Goal: Task Accomplishment & Management: Manage account settings

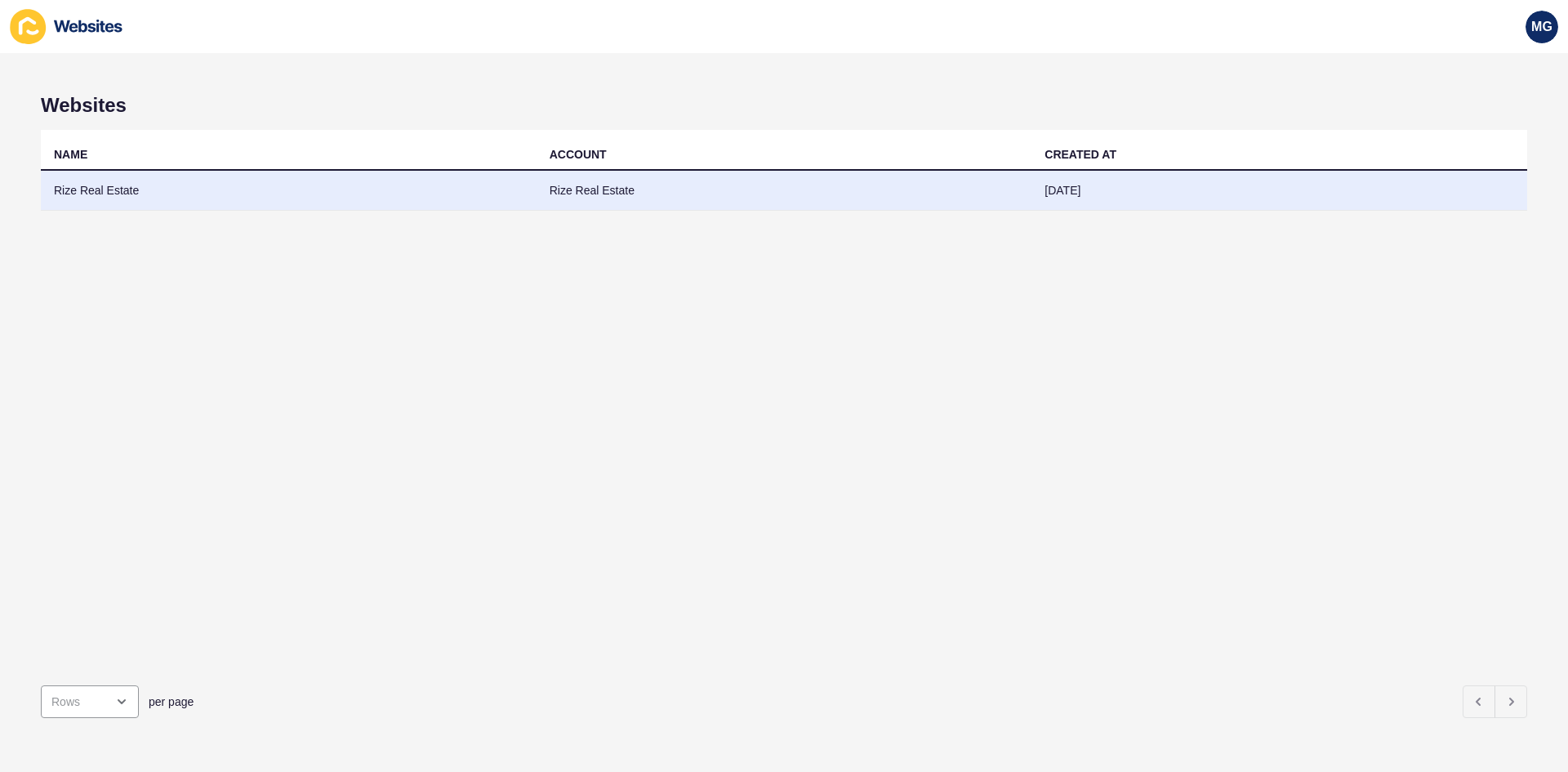
click at [611, 191] on td "Rize Real Estate" at bounding box center [784, 190] width 496 height 40
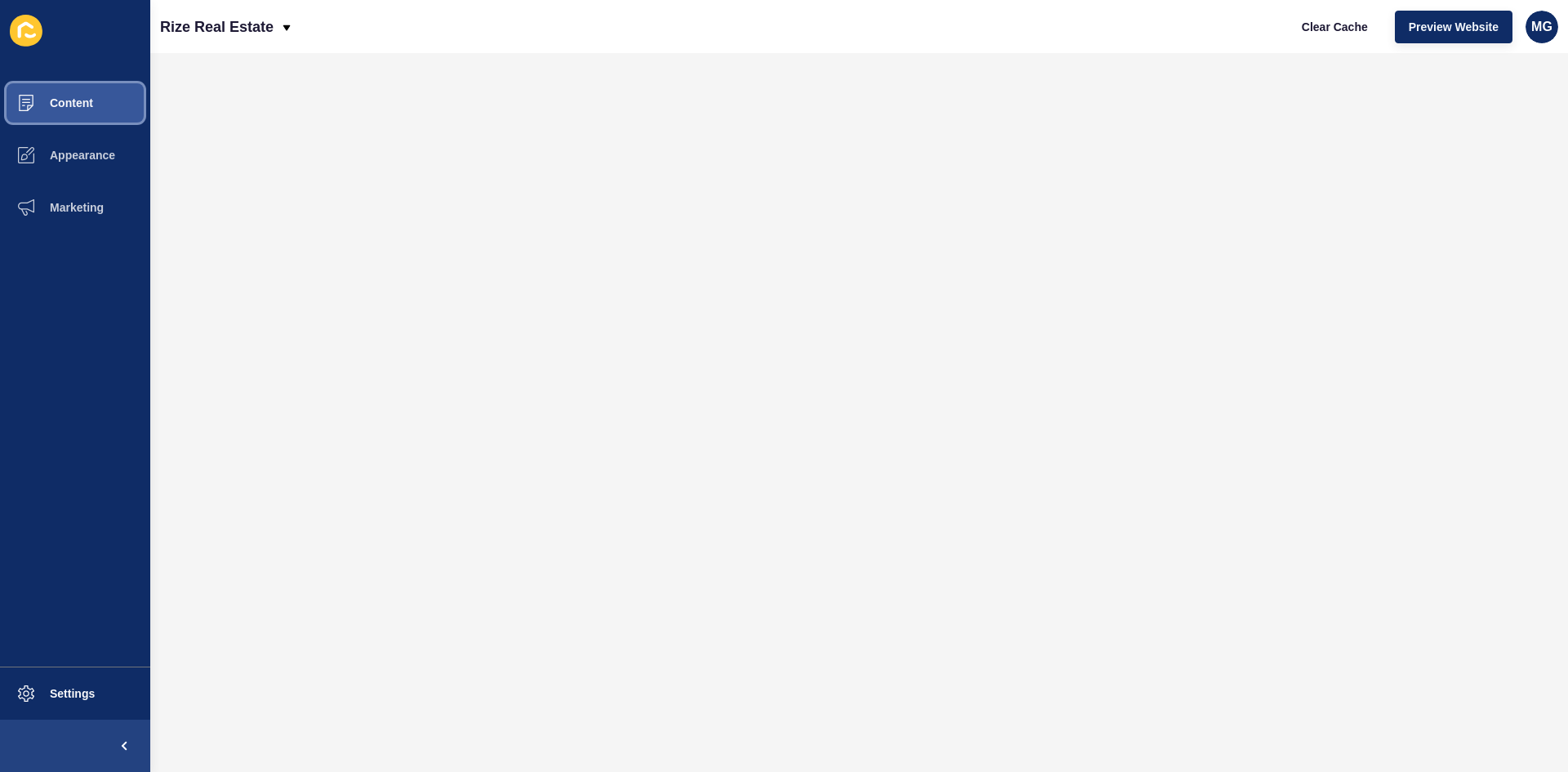
click at [93, 105] on button "Content" at bounding box center [75, 102] width 150 height 52
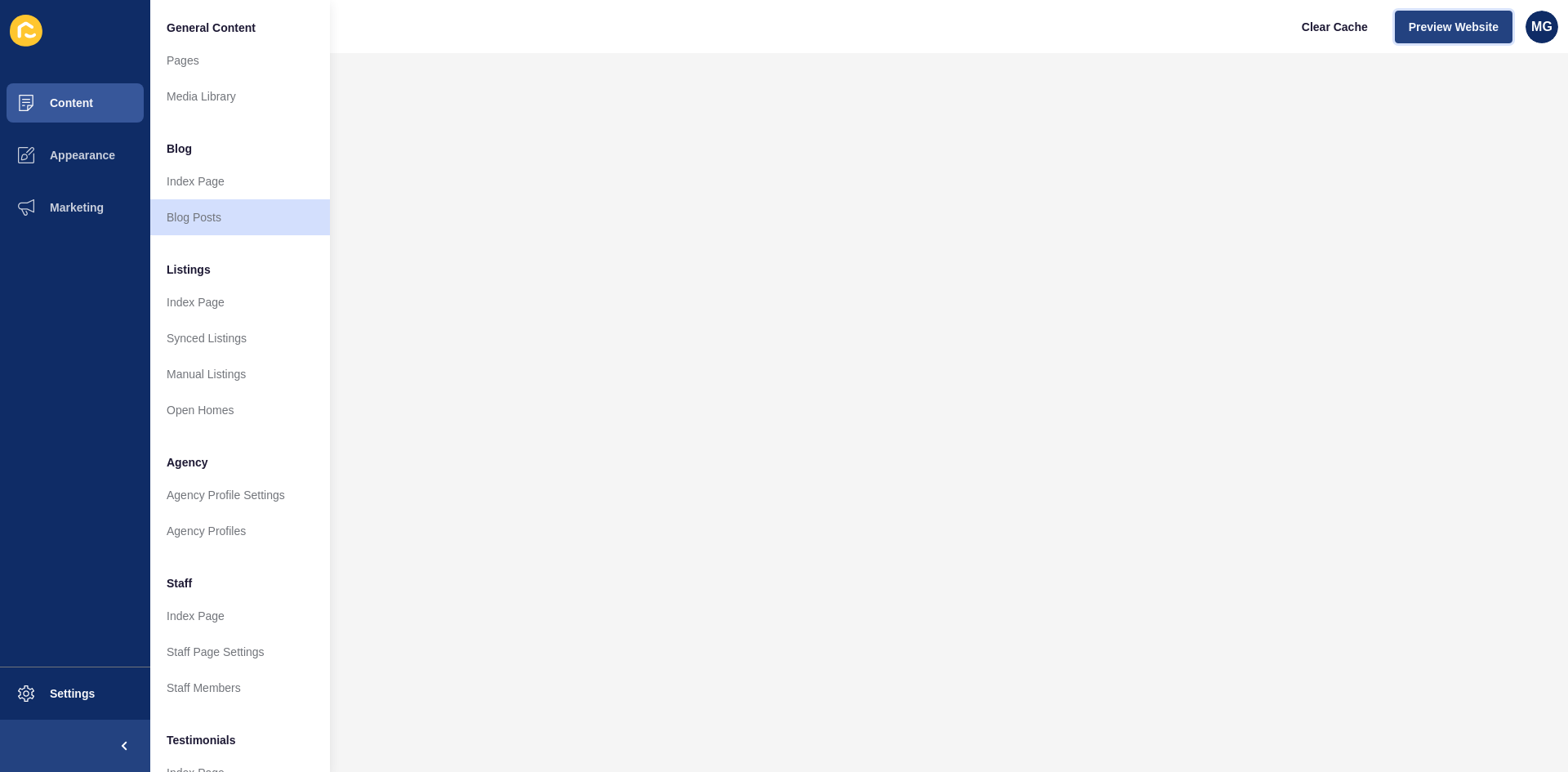
click at [1425, 31] on span "Preview Website" at bounding box center [1454, 27] width 90 height 17
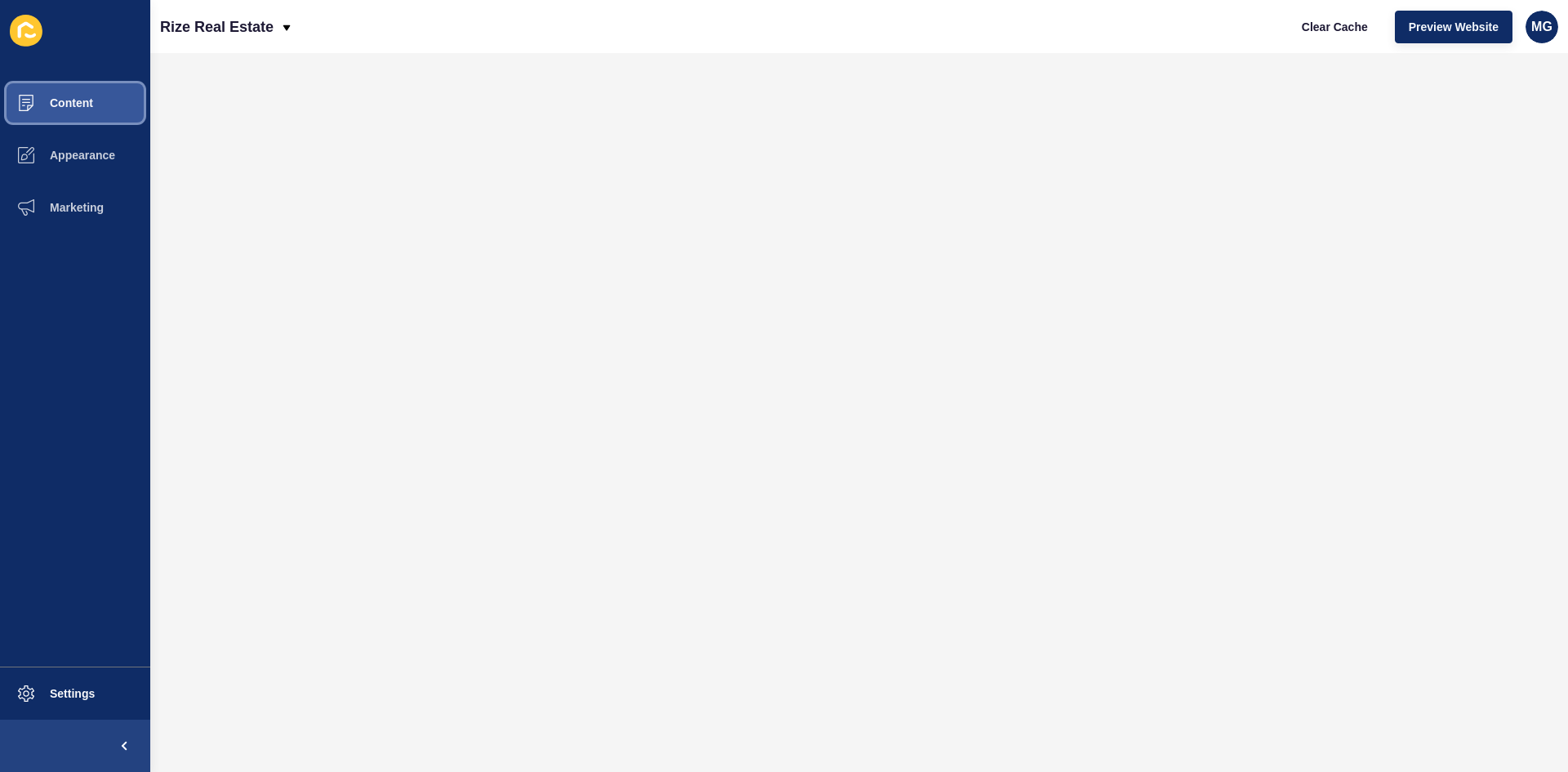
click at [78, 102] on span "Content" at bounding box center [45, 103] width 96 height 13
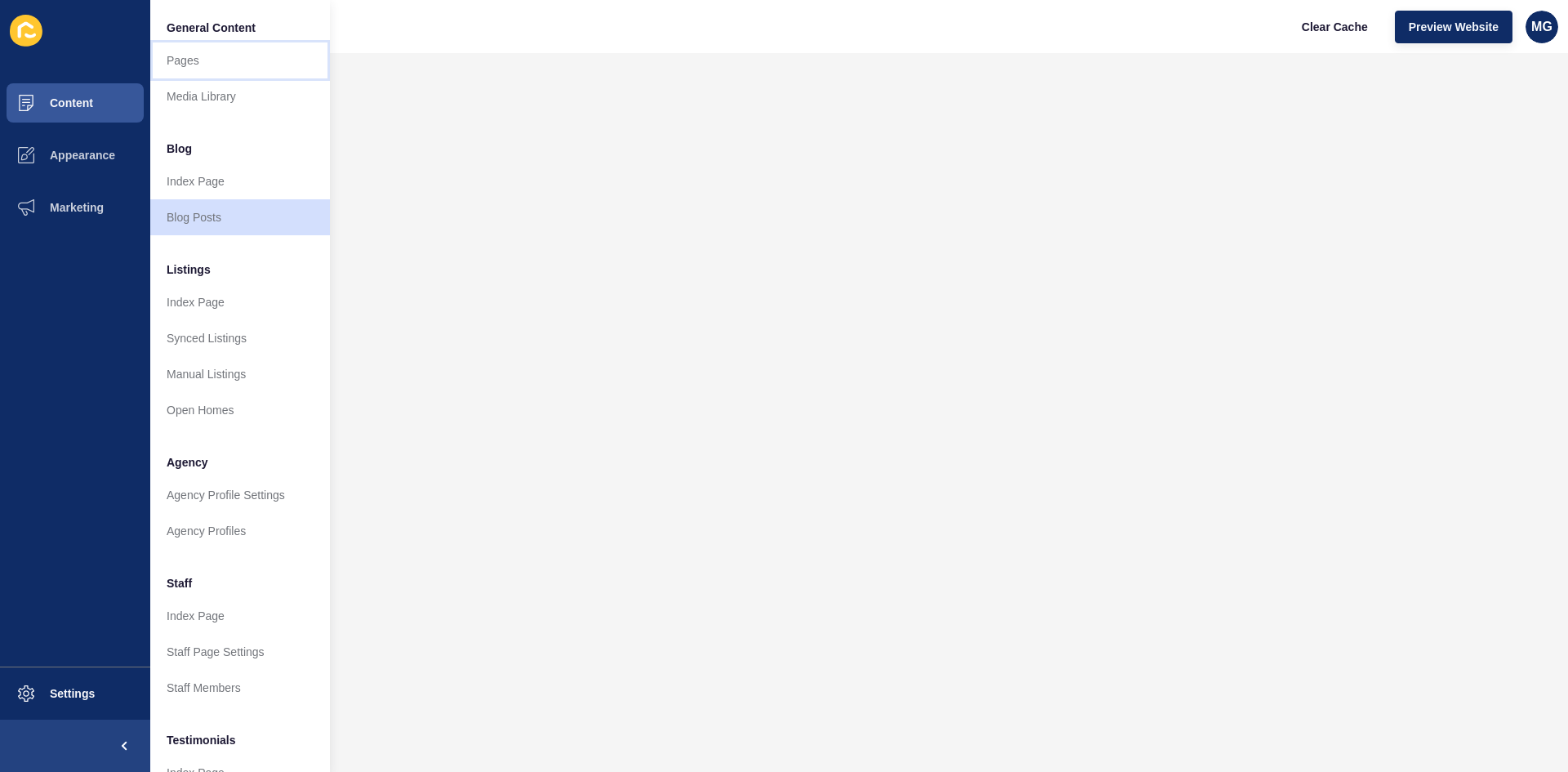
click at [197, 58] on link "Pages" at bounding box center [240, 60] width 179 height 36
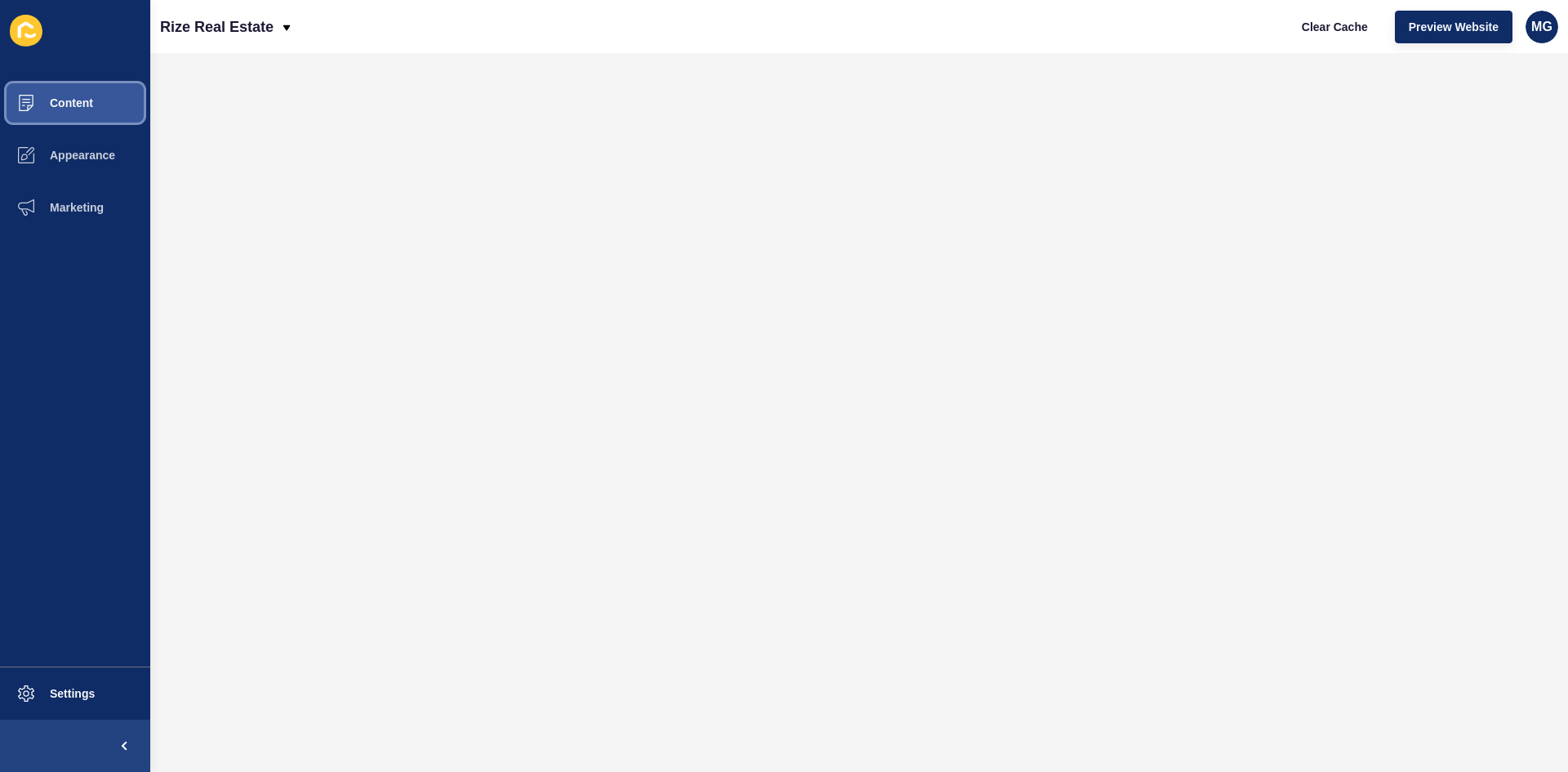
click at [71, 103] on span "Content" at bounding box center [45, 103] width 96 height 13
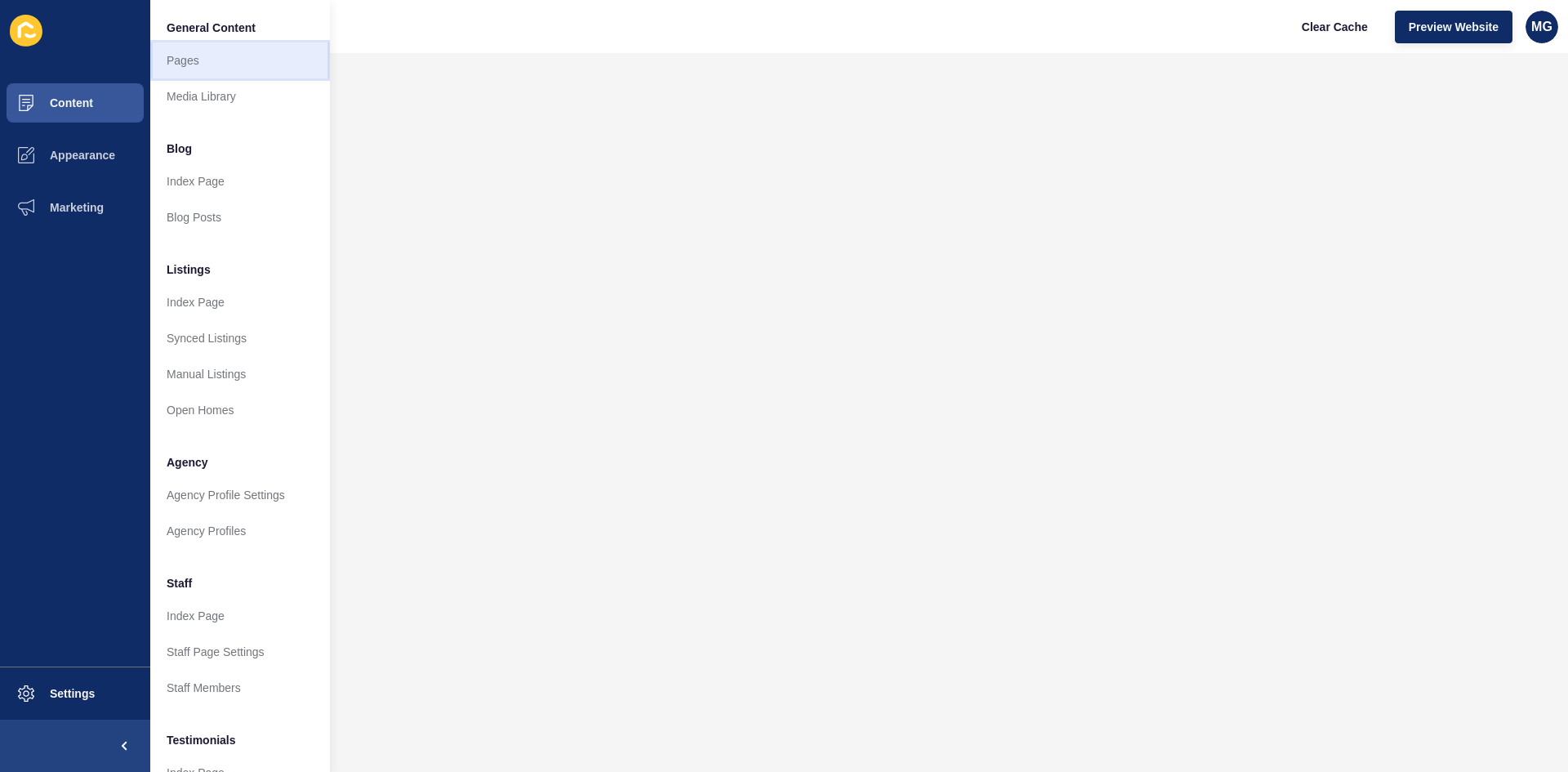
click at [192, 57] on link "Pages" at bounding box center [240, 60] width 179 height 36
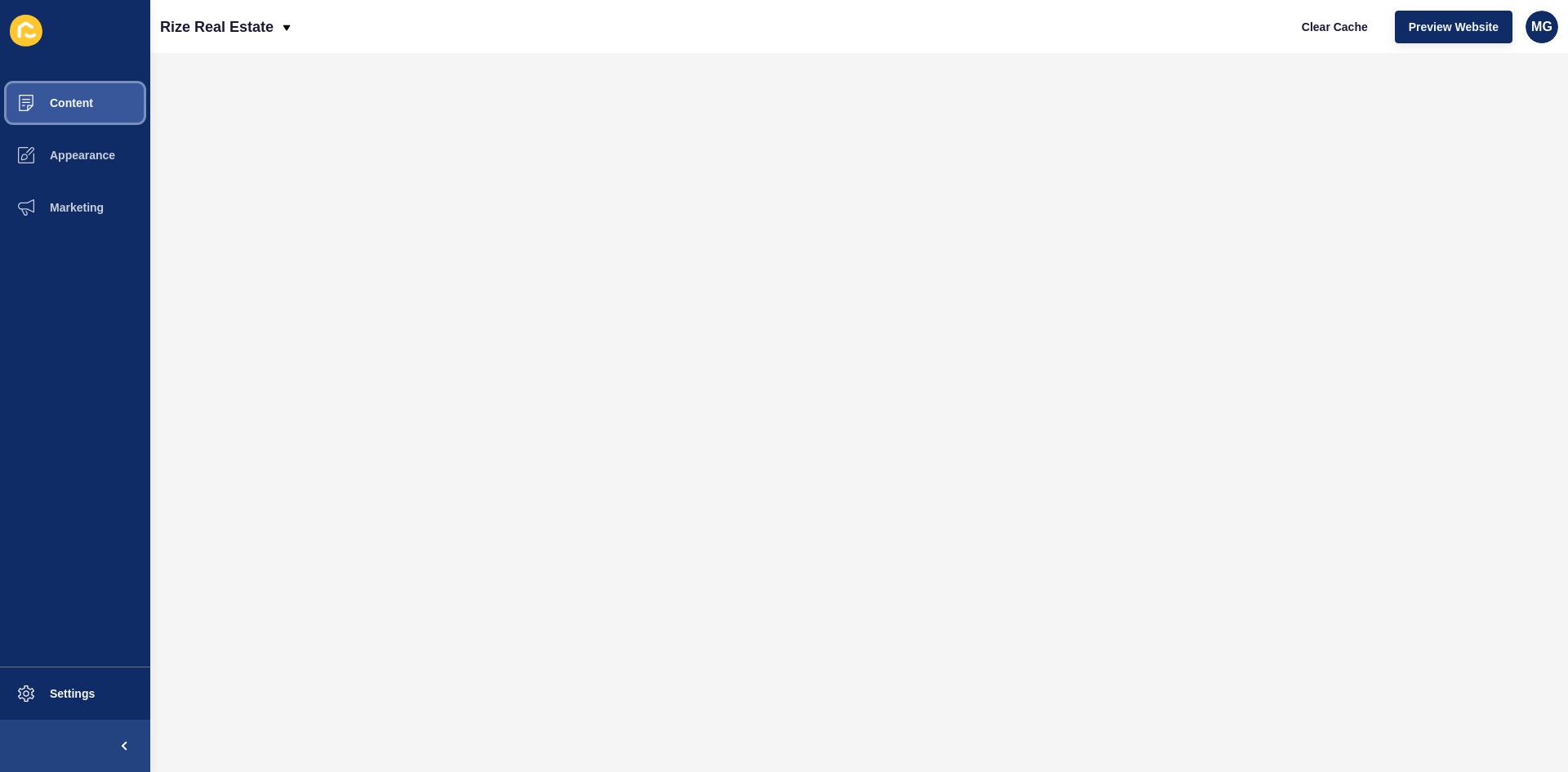
click at [57, 116] on button "Content" at bounding box center [75, 102] width 150 height 52
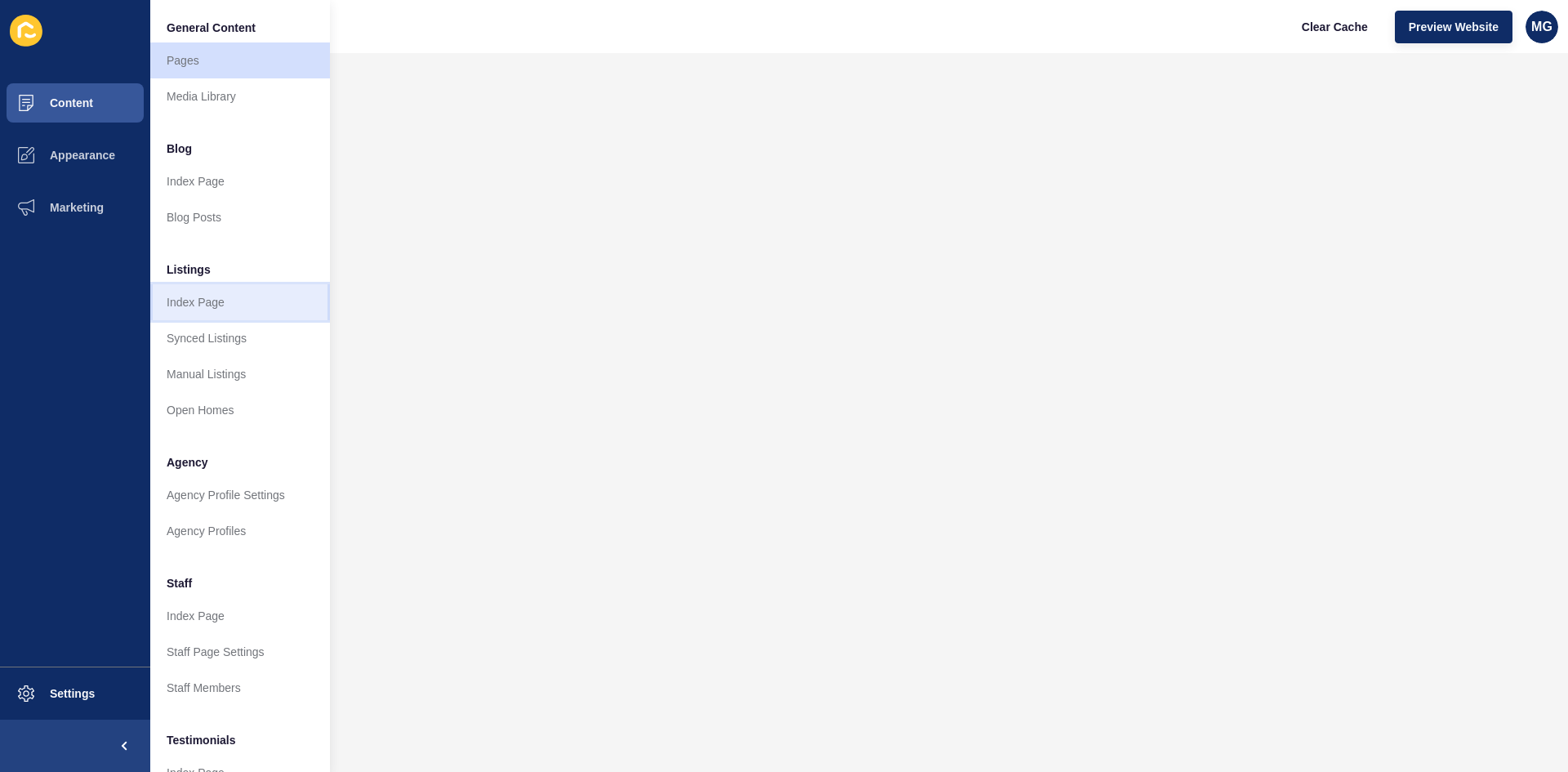
click at [211, 302] on link "Index Page" at bounding box center [240, 302] width 179 height 36
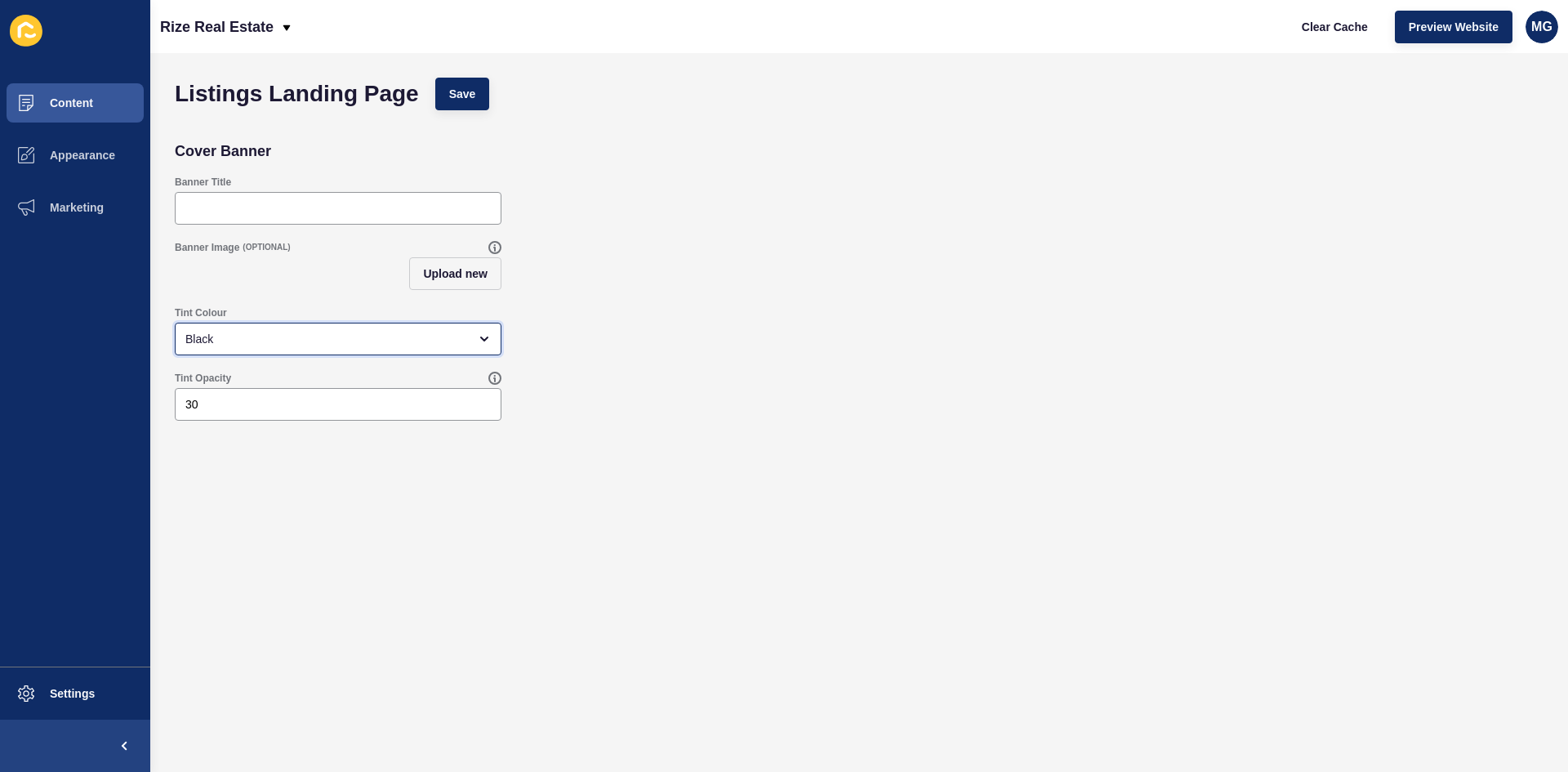
click at [227, 325] on div "Black" at bounding box center [337, 338] width 327 height 32
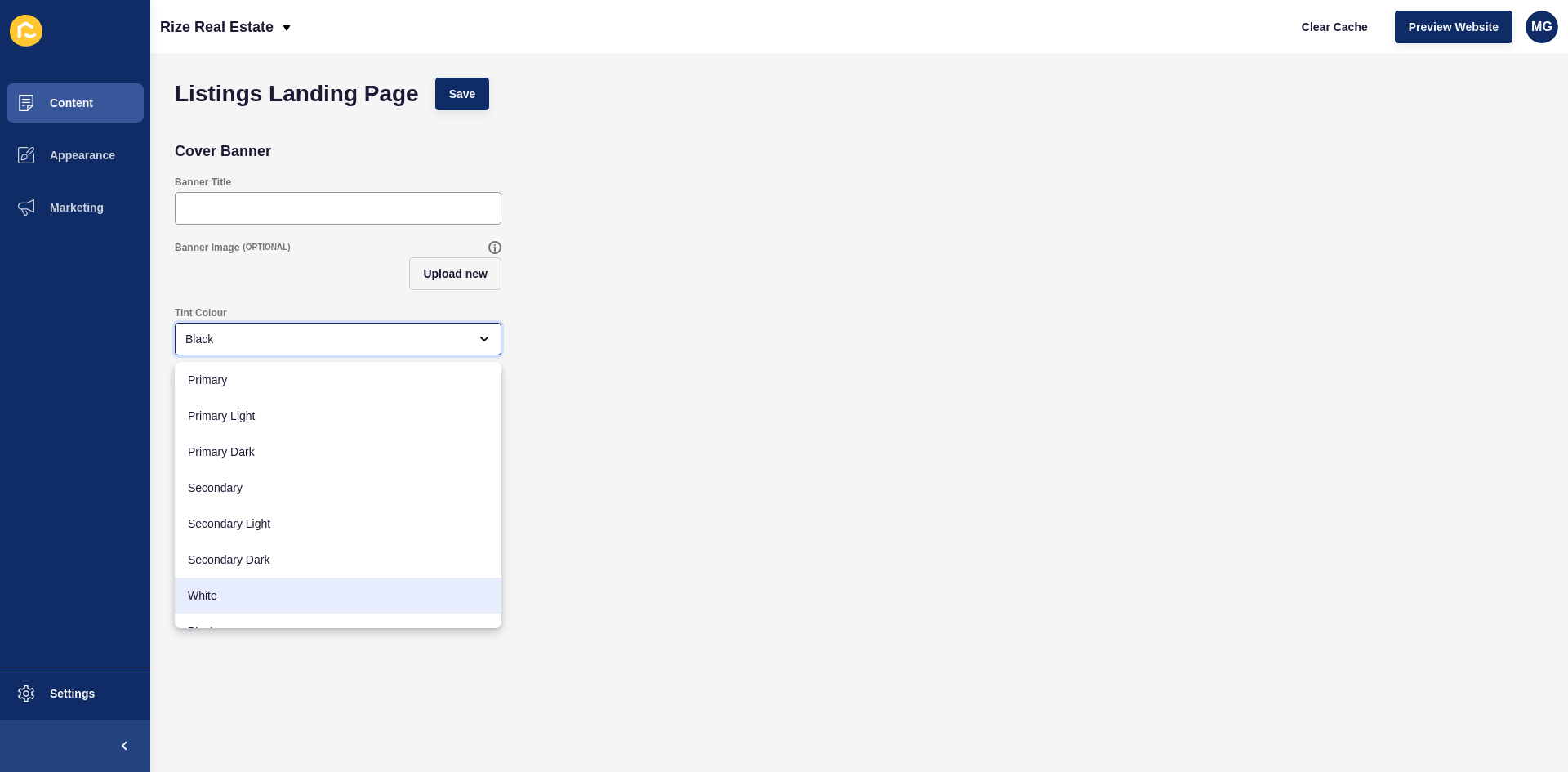
click at [205, 594] on span "White" at bounding box center [338, 596] width 301 height 17
type input "White"
click at [873, 362] on div "Tint Colour White" at bounding box center [859, 331] width 1385 height 66
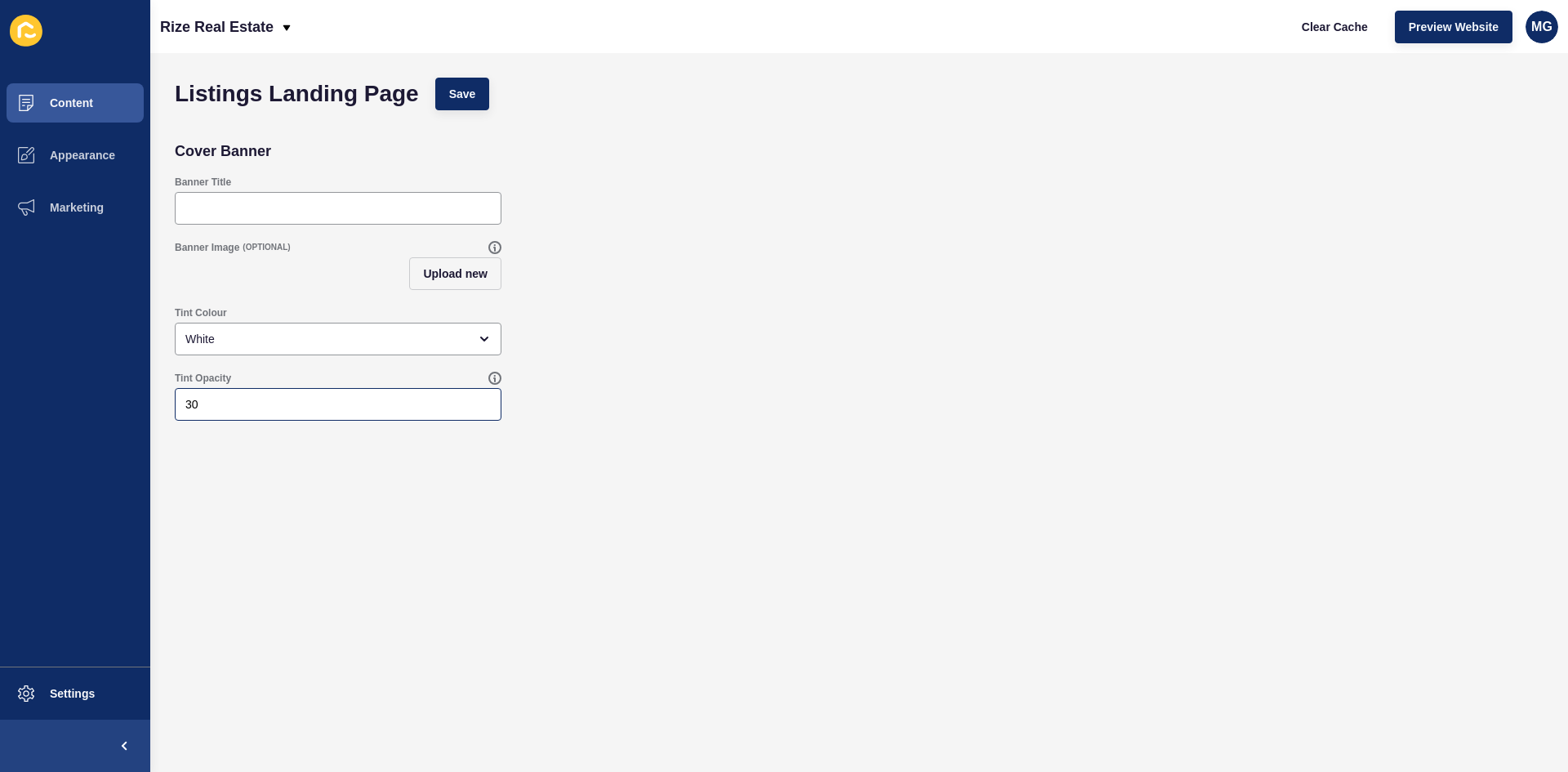
click at [287, 414] on div "30" at bounding box center [337, 404] width 327 height 32
type input "3"
click at [647, 351] on div "Tint Colour White" at bounding box center [859, 331] width 1385 height 66
click at [474, 88] on span "Save" at bounding box center [463, 94] width 27 height 17
click at [91, 98] on span "Content" at bounding box center [45, 103] width 96 height 13
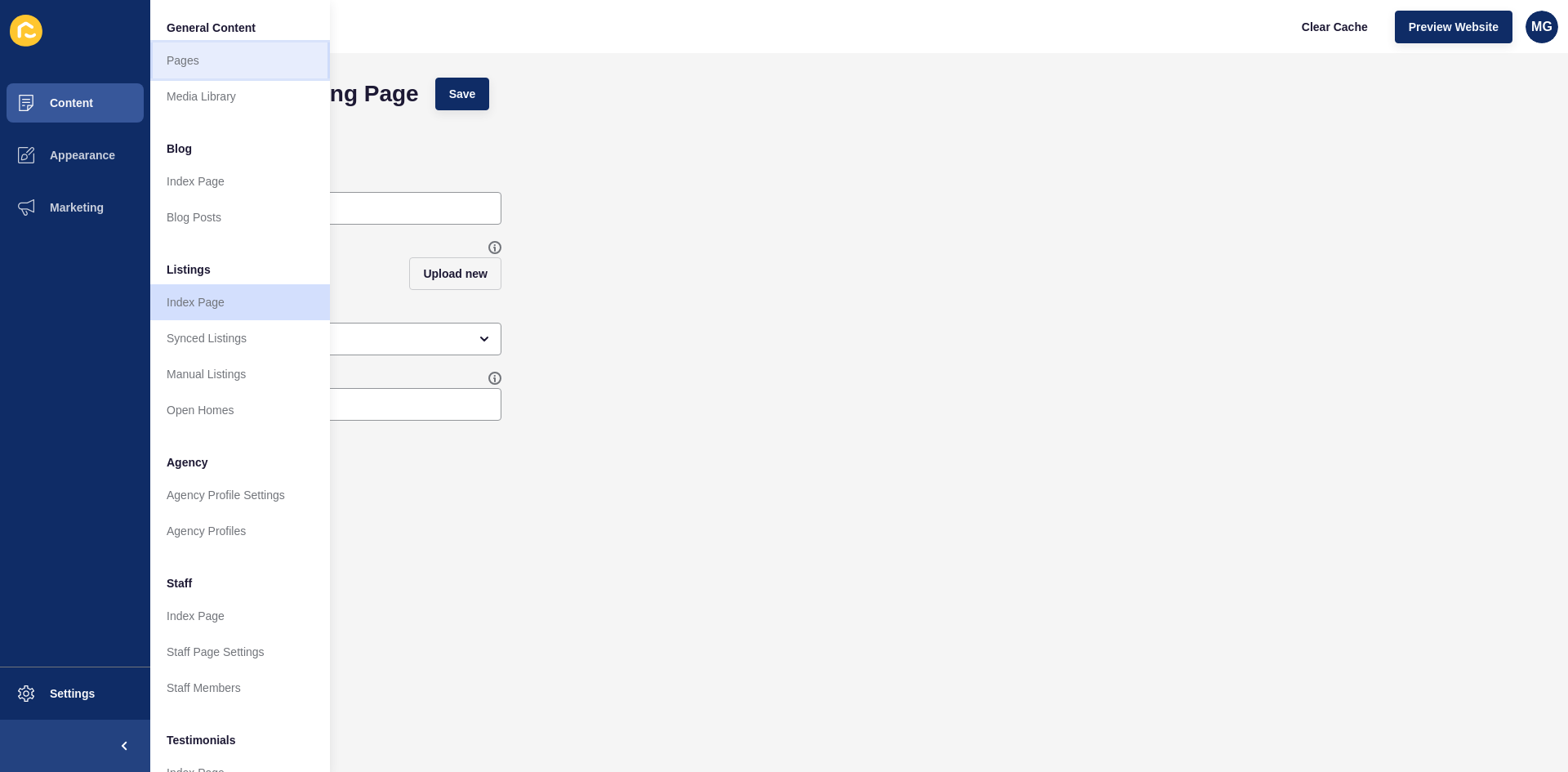
click at [208, 66] on link "Pages" at bounding box center [240, 60] width 179 height 36
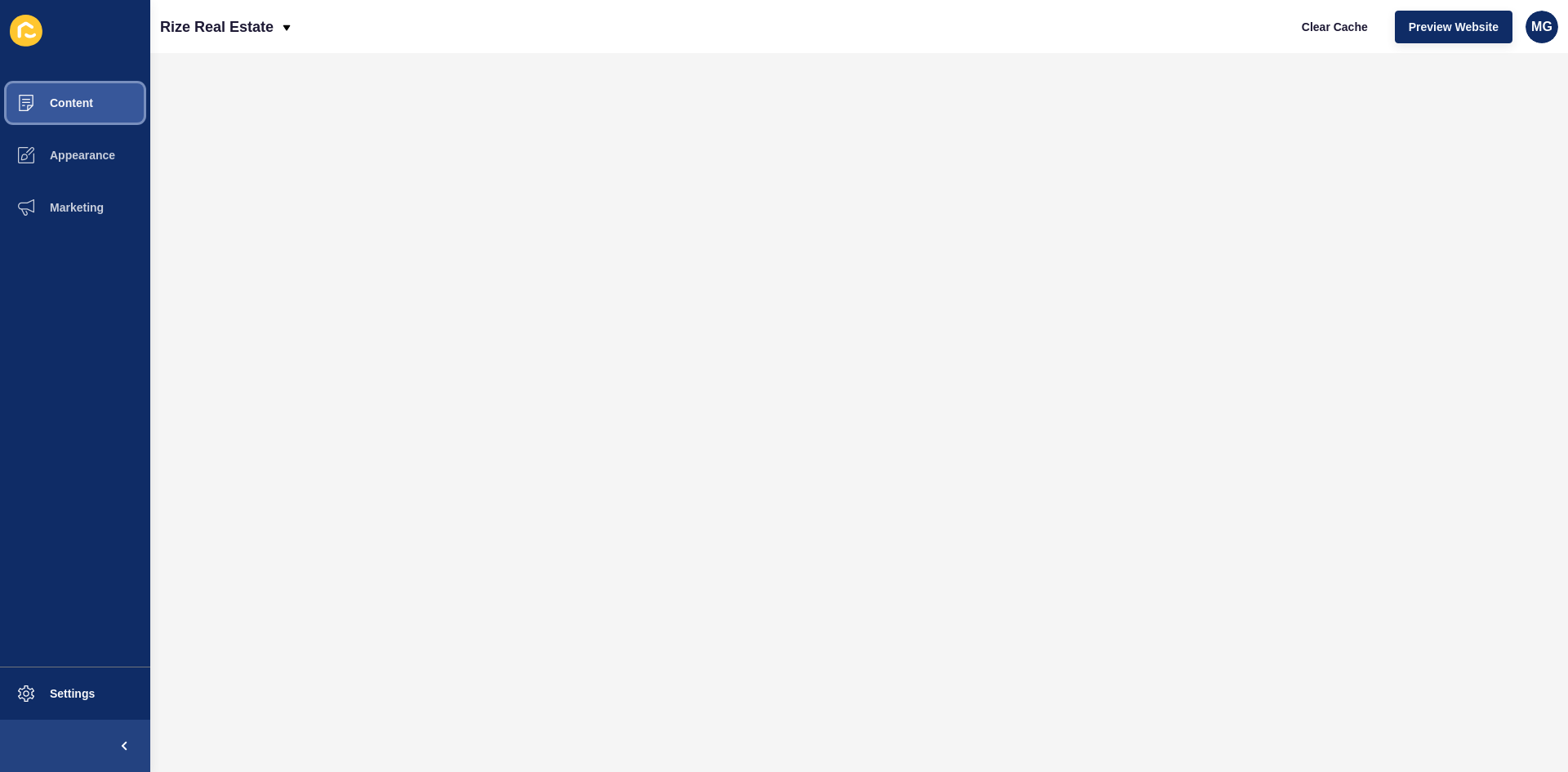
click at [55, 106] on span "Content" at bounding box center [45, 103] width 96 height 13
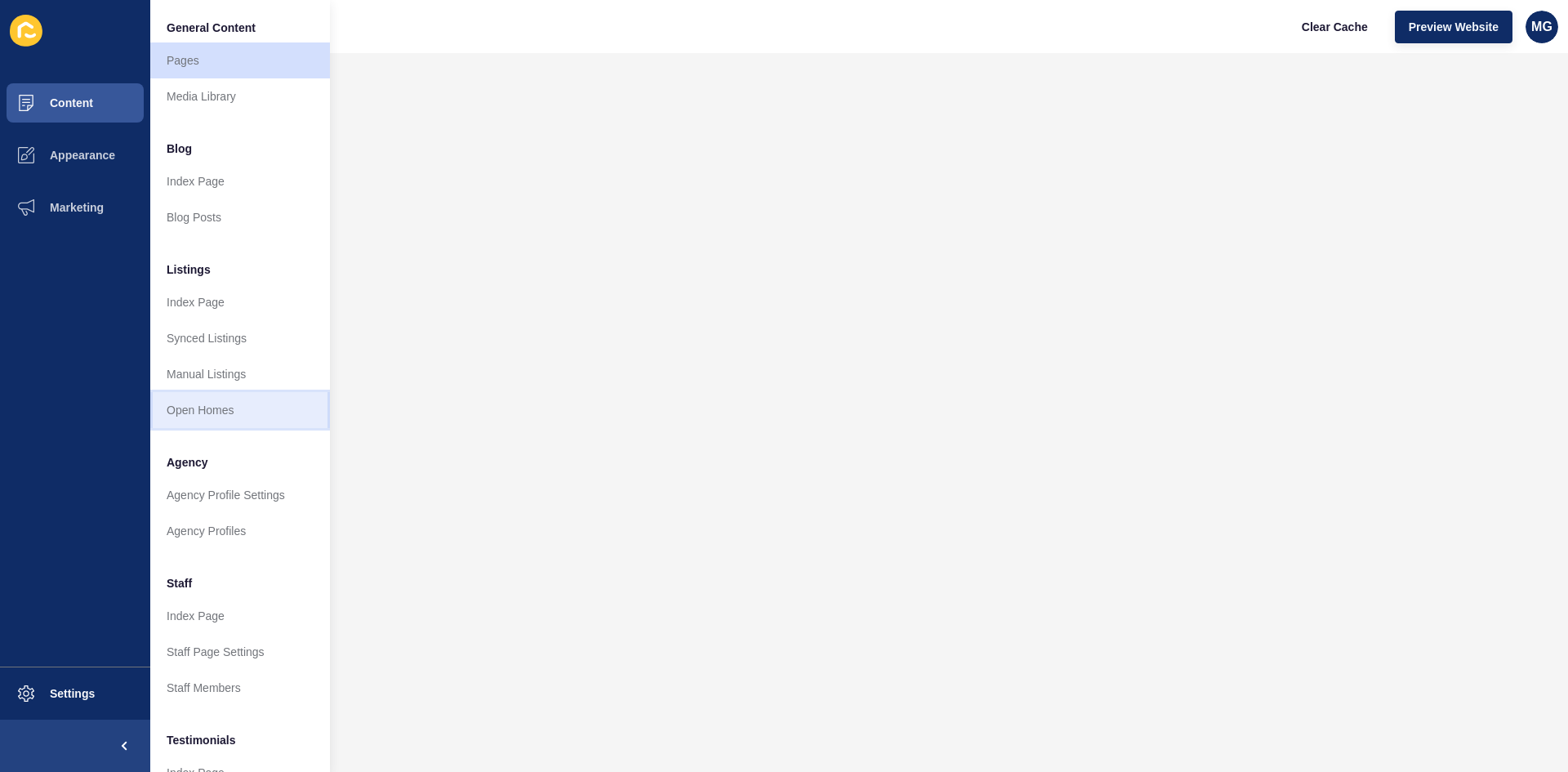
click at [214, 411] on link "Open Homes" at bounding box center [240, 410] width 179 height 36
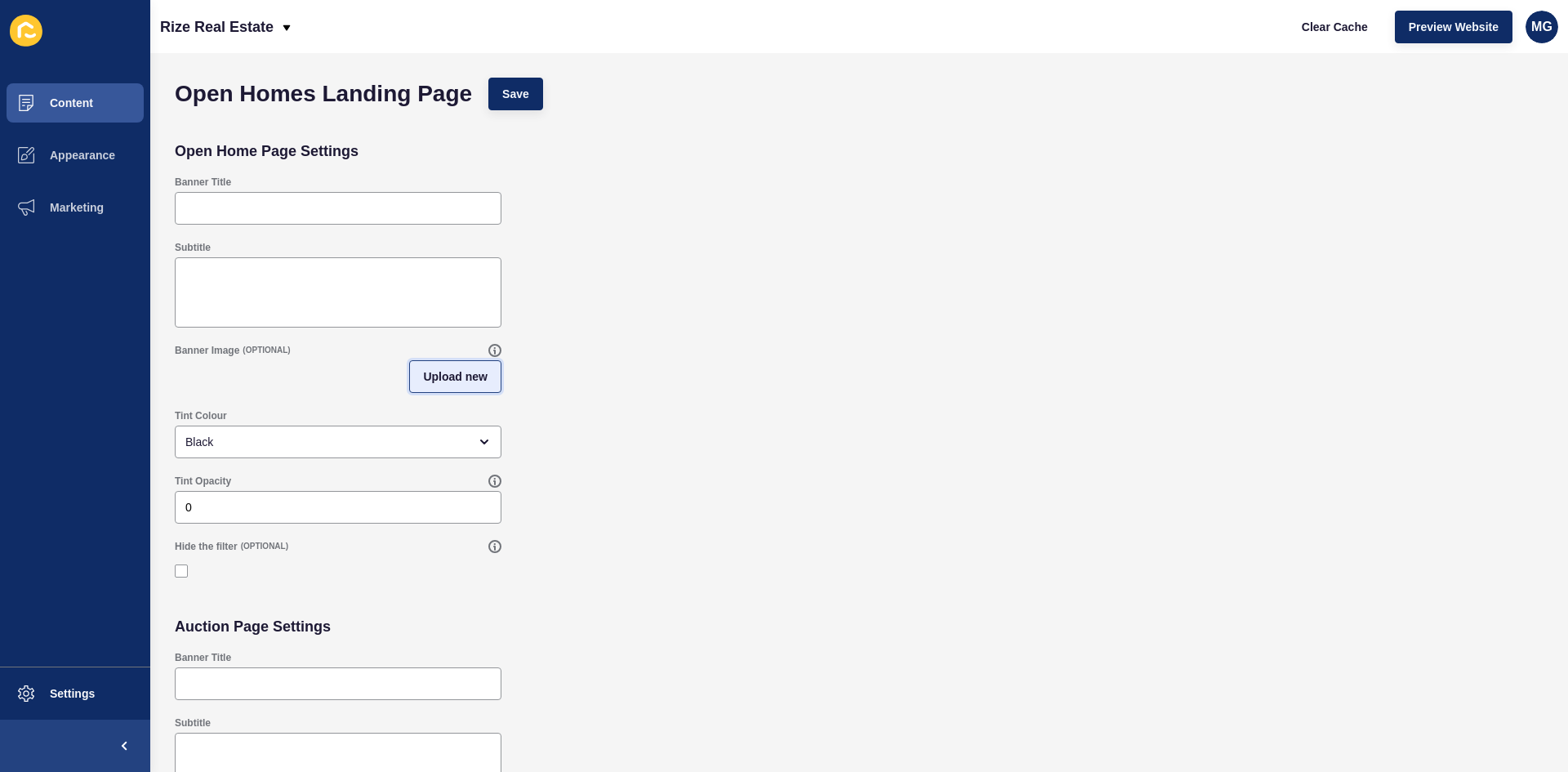
click at [466, 378] on span "Upload new" at bounding box center [455, 376] width 65 height 17
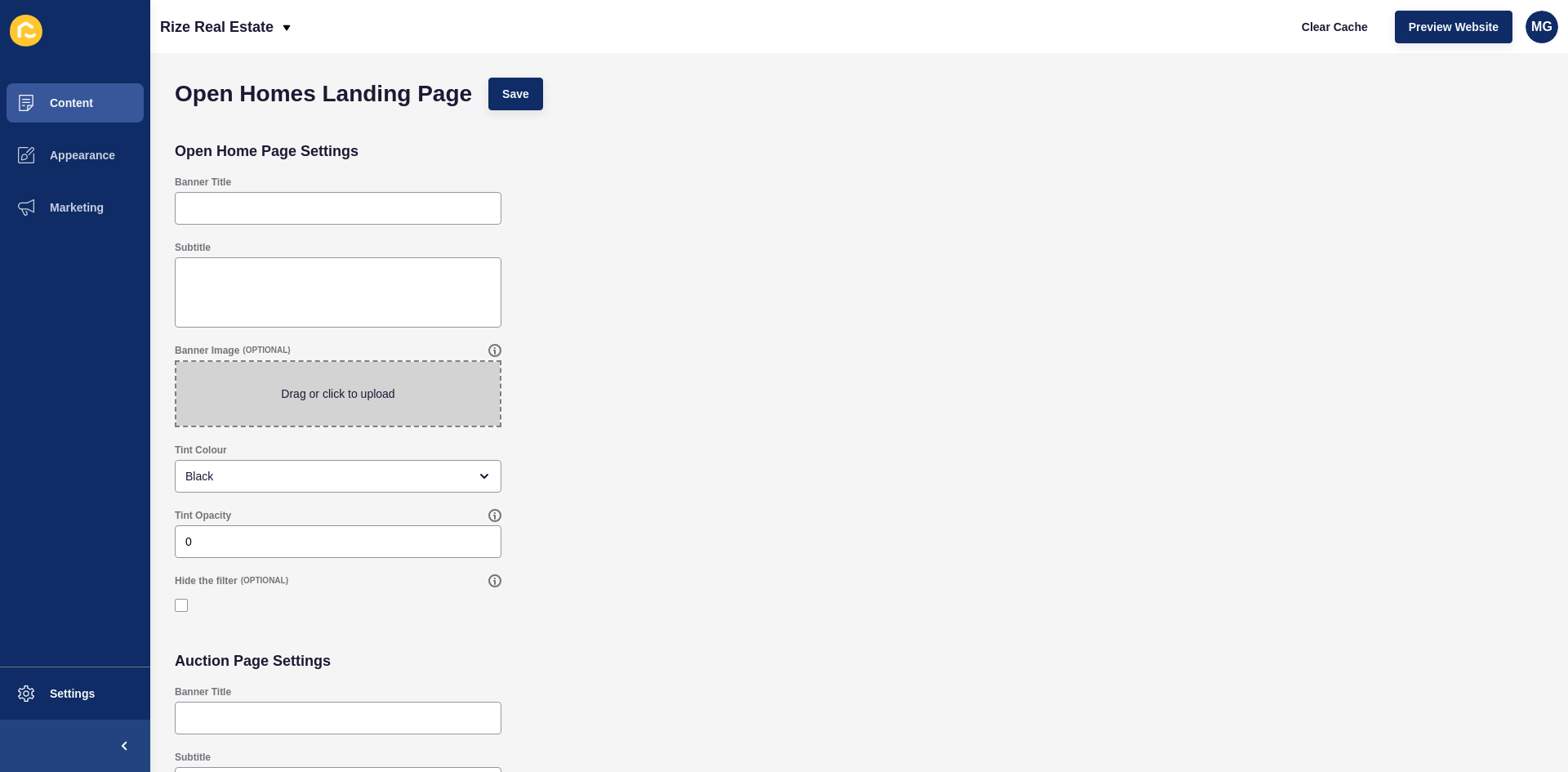
click at [352, 406] on span at bounding box center [337, 393] width 323 height 64
click at [176, 361] on input "Drag or click to upload" at bounding box center [176, 361] width 0 height 0
type input "C:\fakepath\Untitled design (14).png"
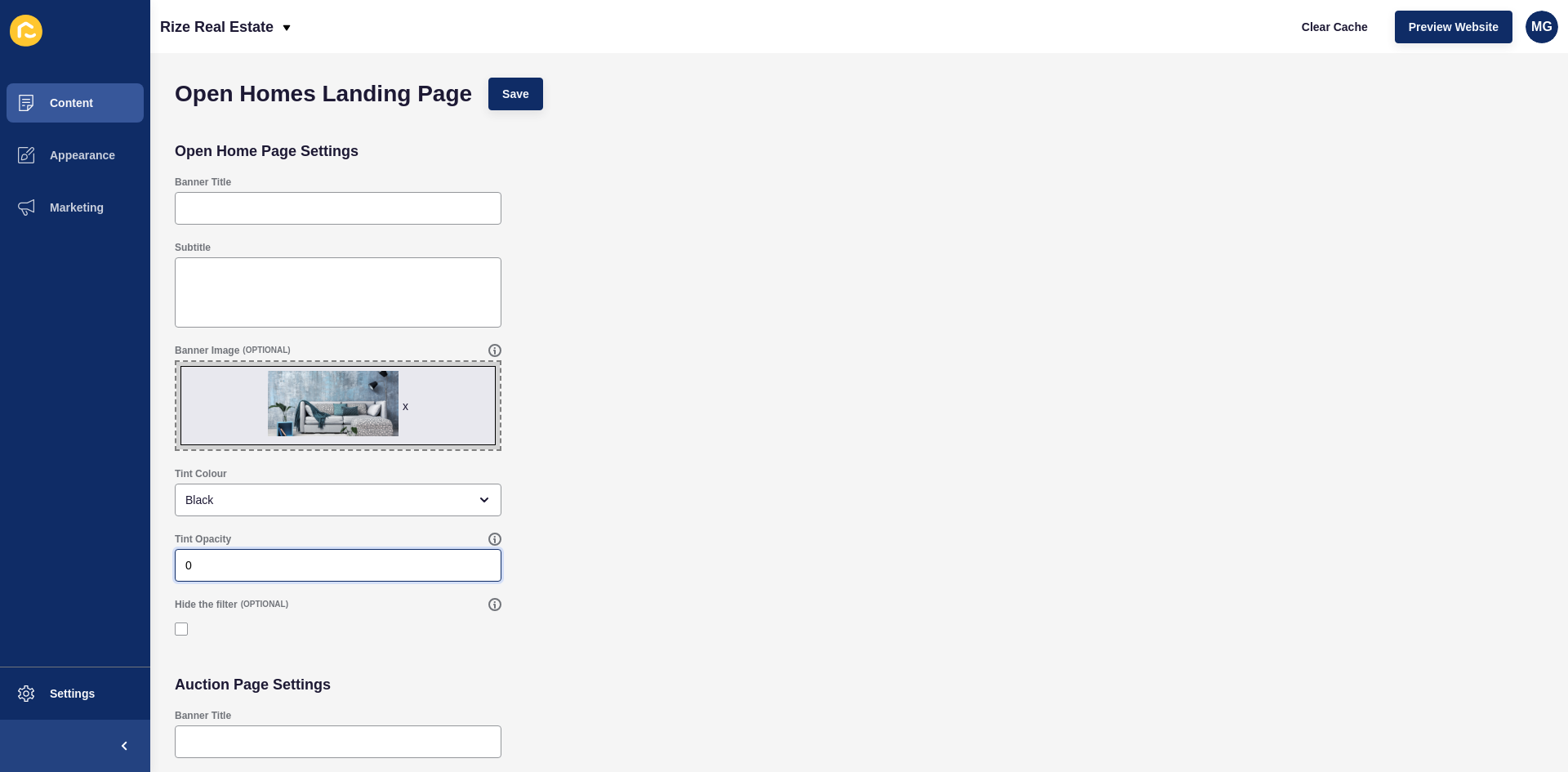
click at [265, 566] on input "0" at bounding box center [338, 565] width 306 height 17
click at [233, 556] on div "0" at bounding box center [337, 565] width 327 height 32
type input "30"
click at [886, 460] on div "Tint Colour Black" at bounding box center [859, 491] width 1385 height 66
click at [532, 98] on button "Save" at bounding box center [516, 93] width 55 height 32
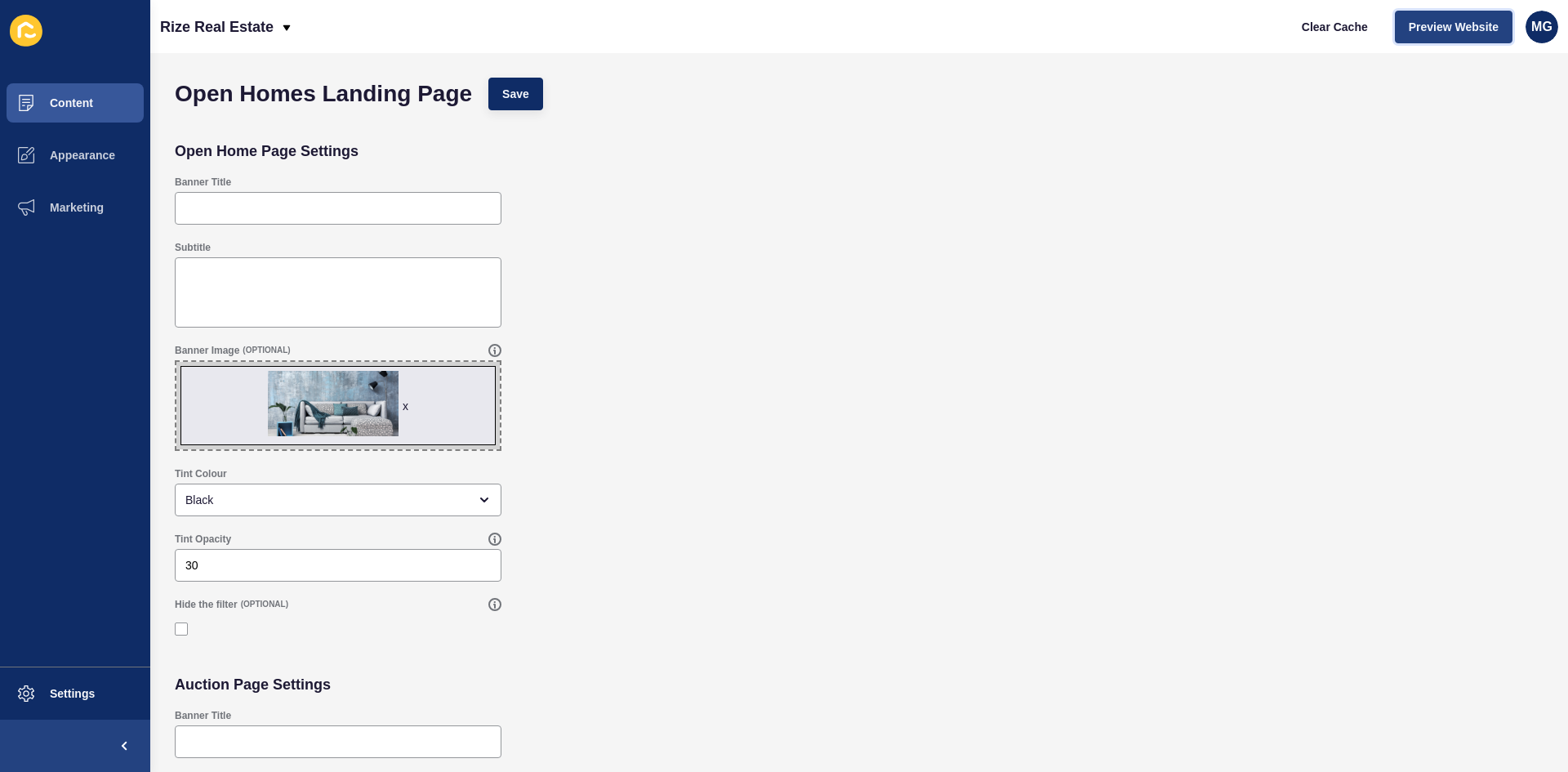
click at [1429, 26] on span "Preview Website" at bounding box center [1454, 27] width 90 height 17
click at [76, 102] on span "Content" at bounding box center [45, 103] width 96 height 13
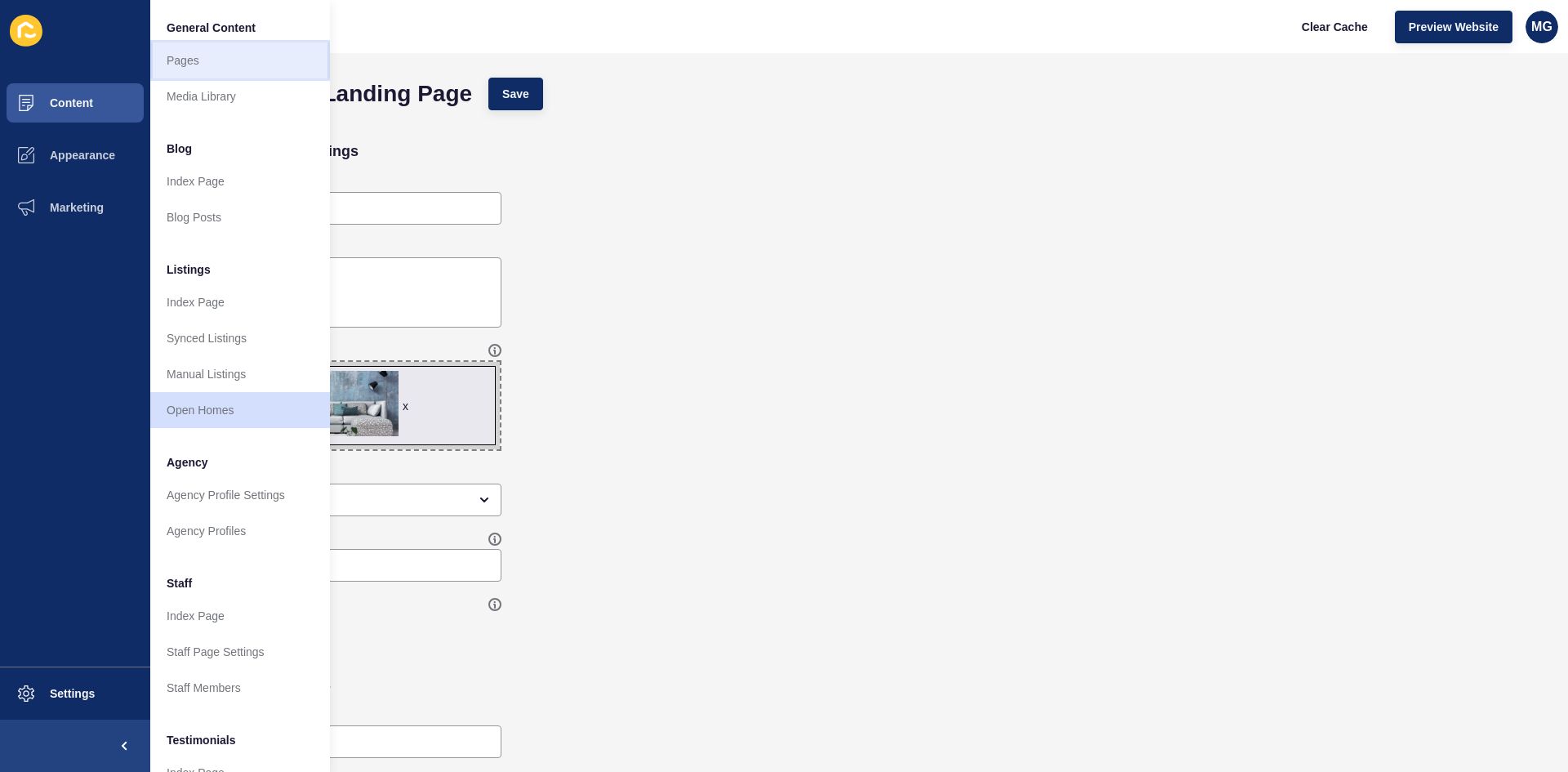
click at [203, 56] on link "Pages" at bounding box center [240, 60] width 179 height 36
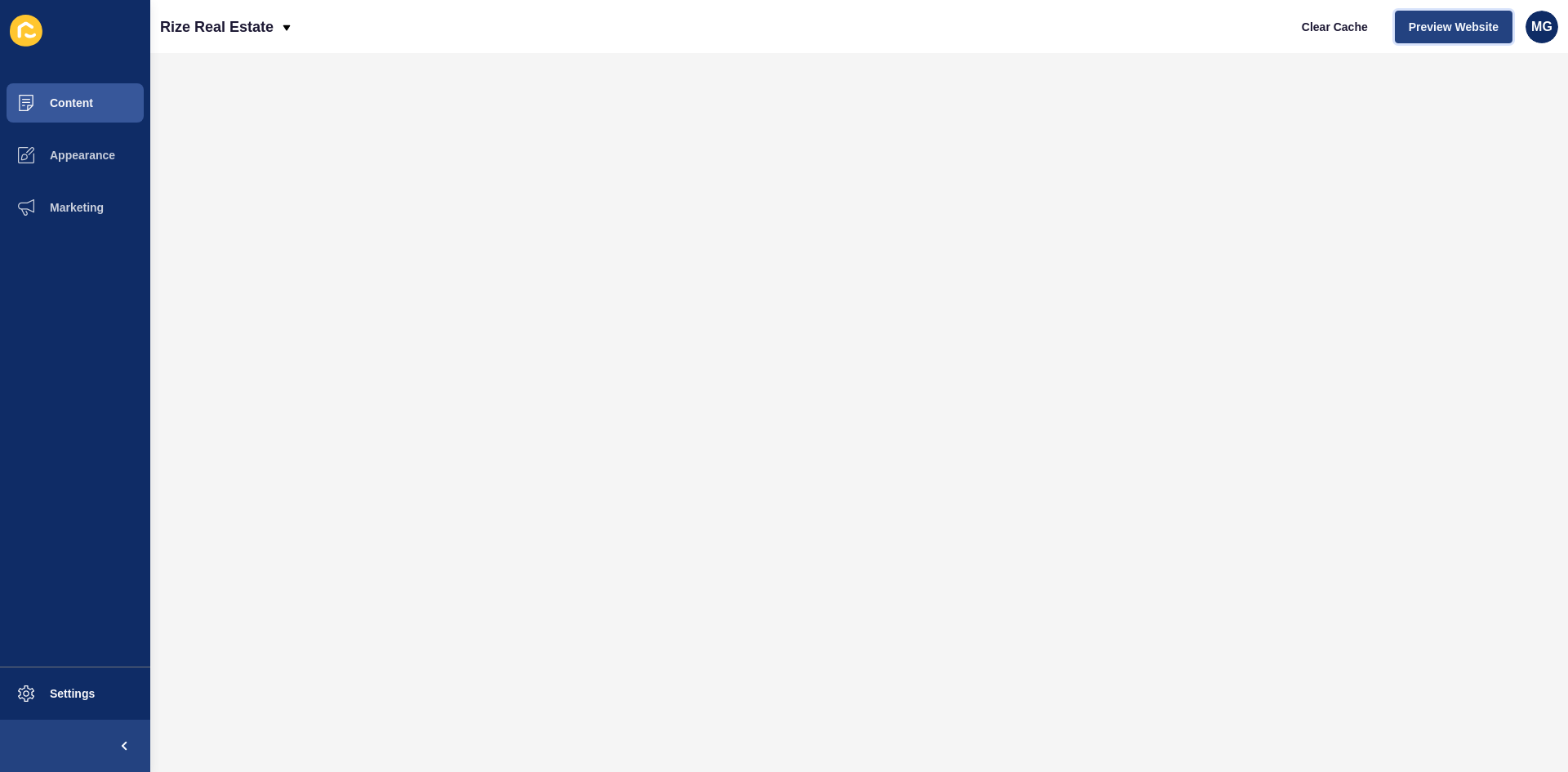
click at [1436, 23] on span "Preview Website" at bounding box center [1454, 27] width 90 height 17
click at [76, 100] on span "Content" at bounding box center [45, 103] width 96 height 13
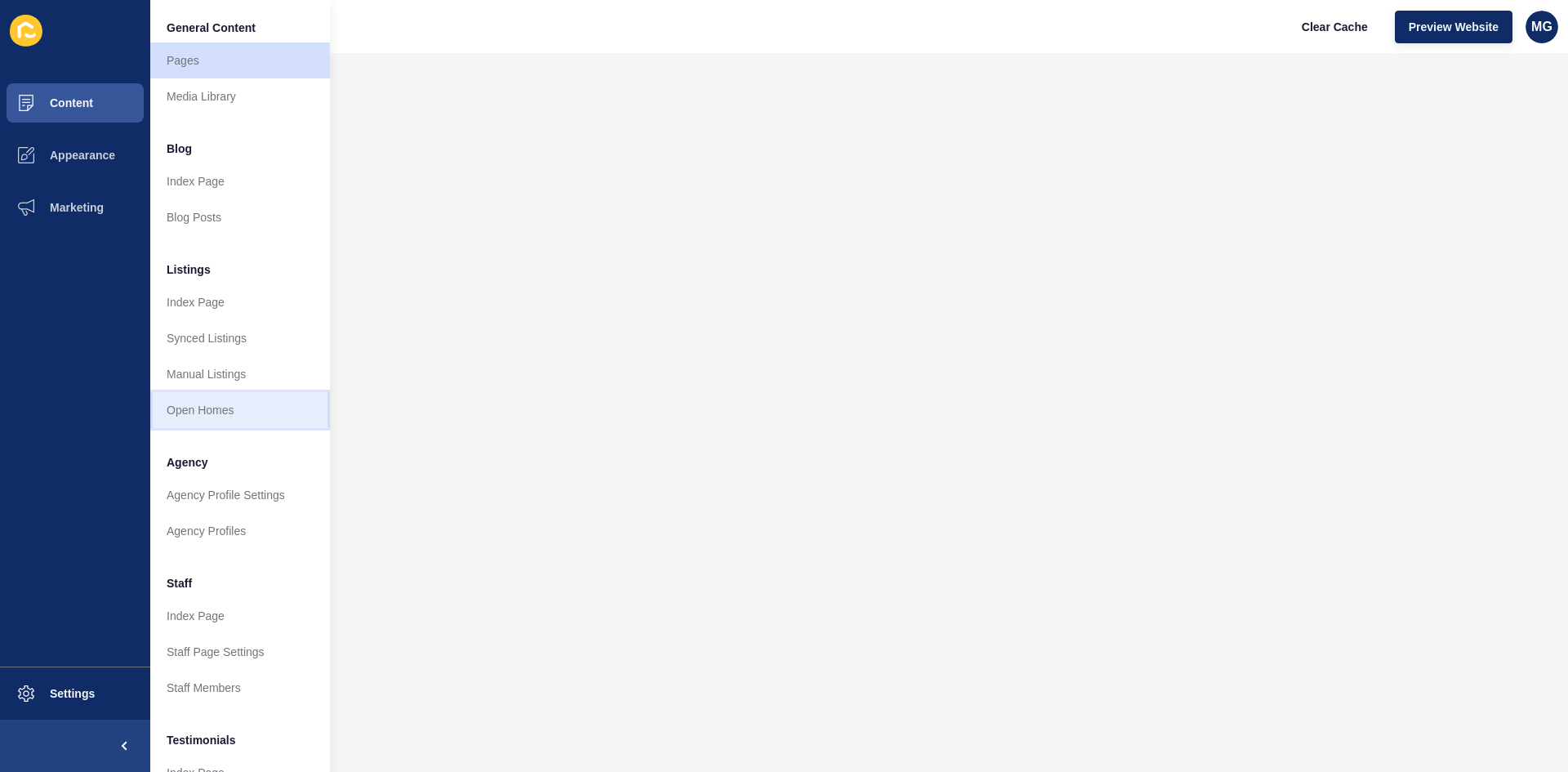
click at [238, 419] on link "Open Homes" at bounding box center [240, 410] width 179 height 36
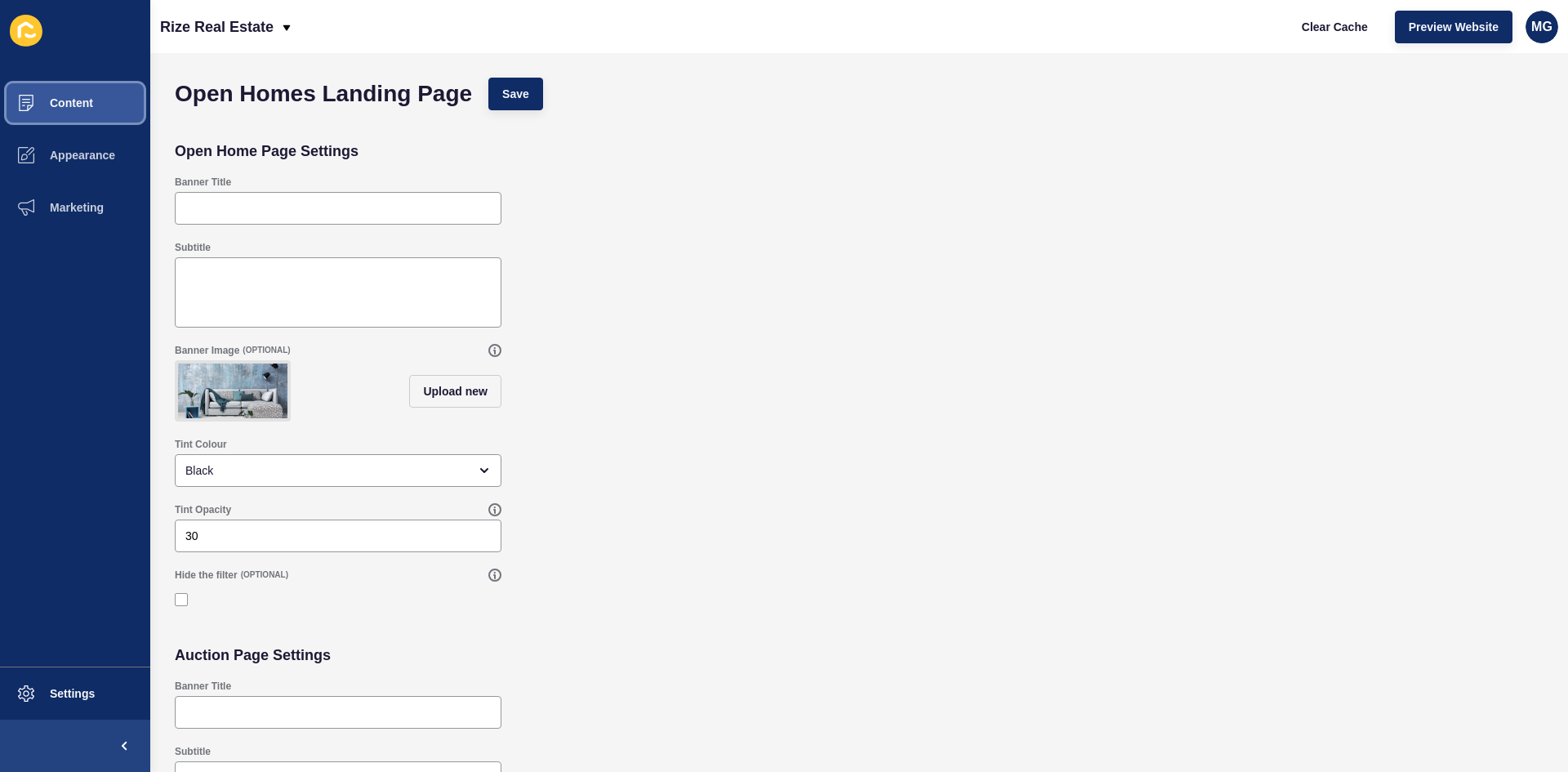
click at [73, 108] on span "Content" at bounding box center [45, 103] width 96 height 13
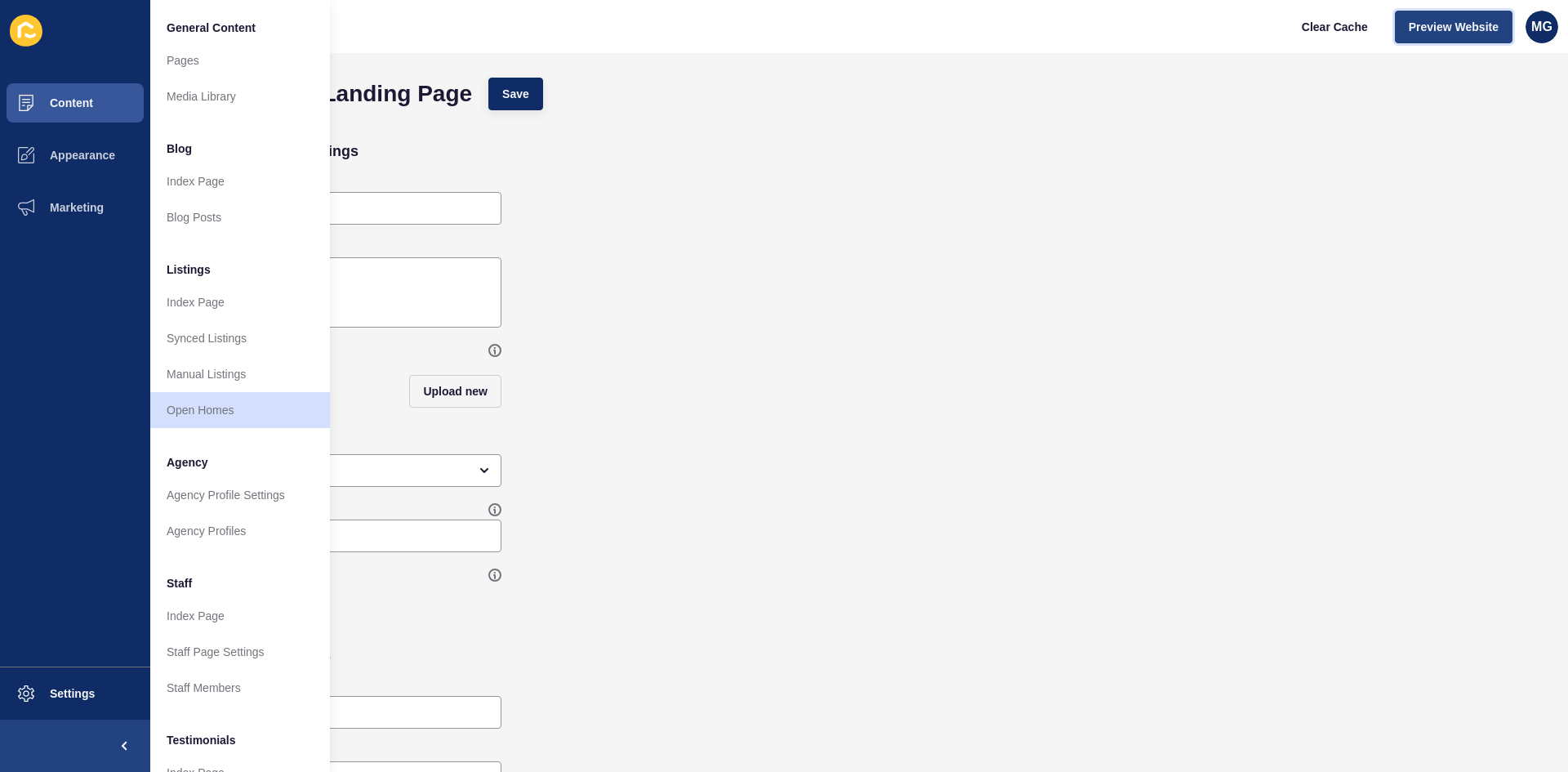
click at [1454, 31] on span "Preview Website" at bounding box center [1454, 27] width 90 height 17
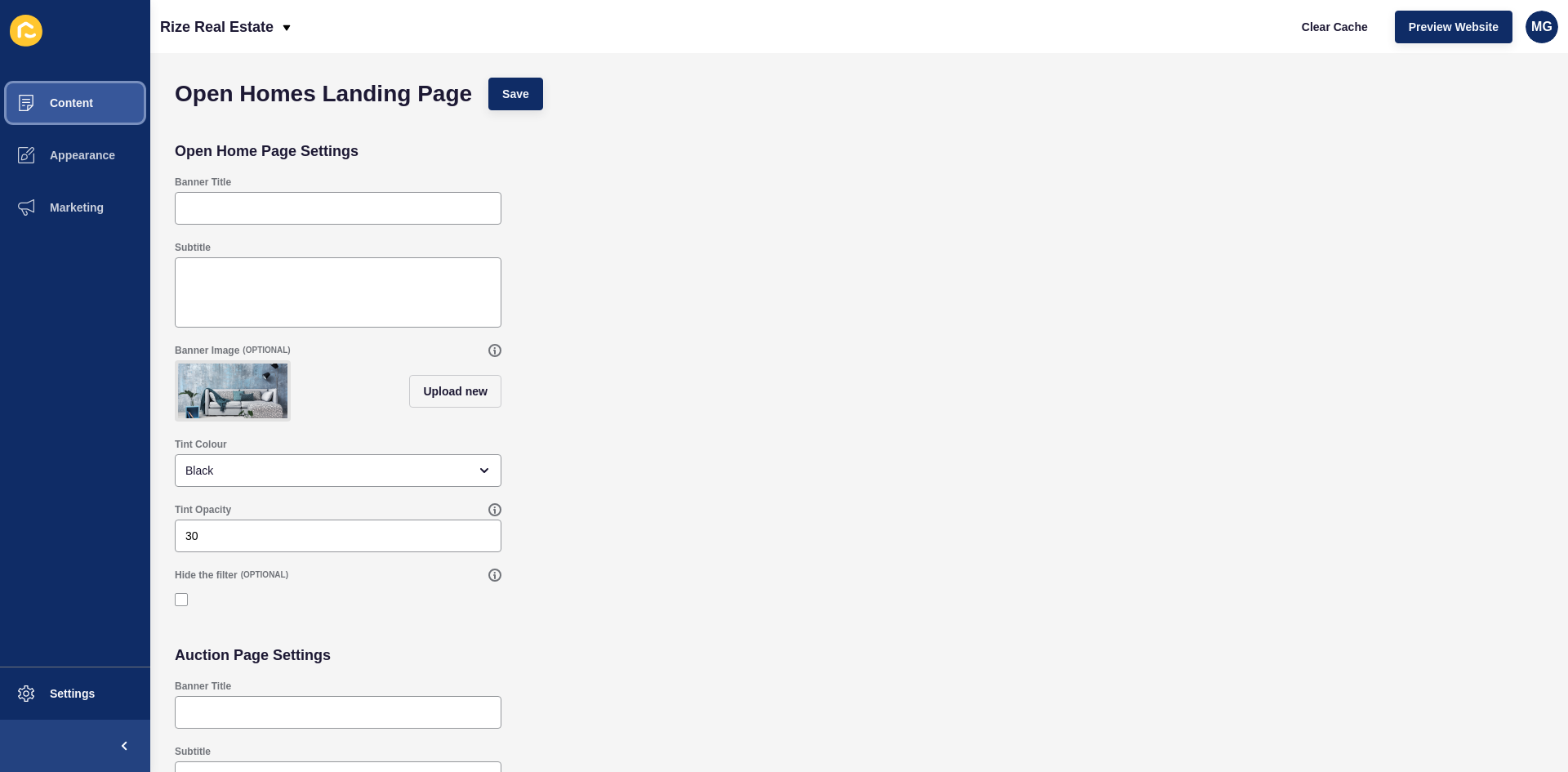
click at [80, 100] on span "Content" at bounding box center [45, 103] width 96 height 13
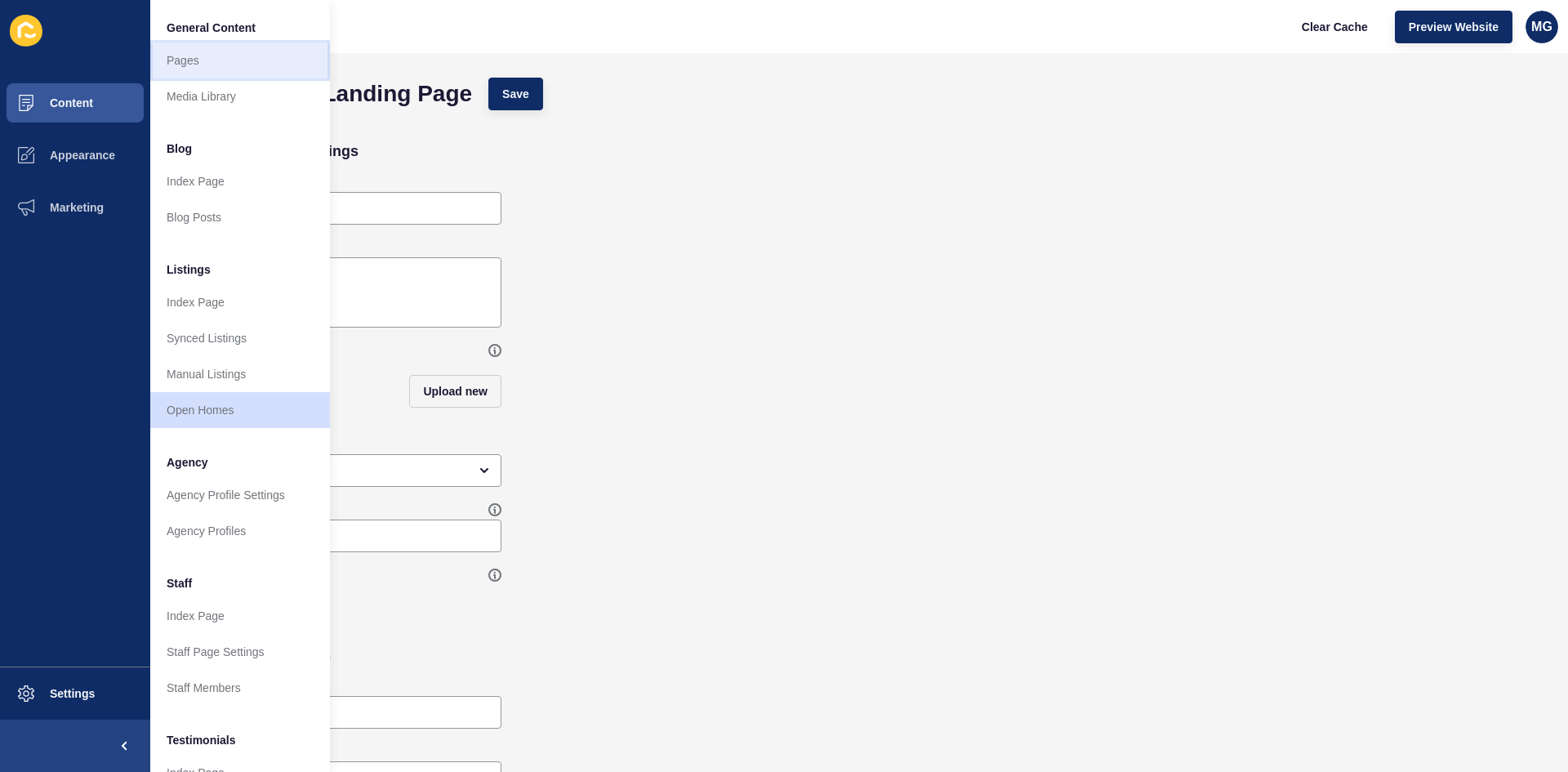
click at [195, 65] on link "Pages" at bounding box center [240, 60] width 179 height 36
